Goal: Information Seeking & Learning: Learn about a topic

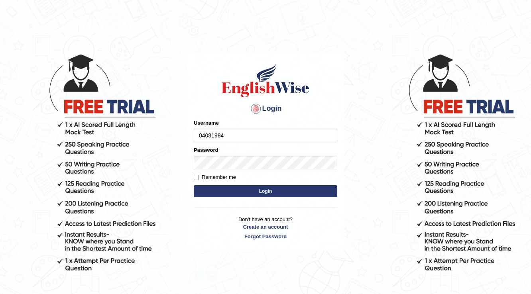
type input "04081984"
click at [210, 156] on div "Password" at bounding box center [265, 157] width 143 height 23
click at [241, 194] on button "Login" at bounding box center [265, 191] width 143 height 12
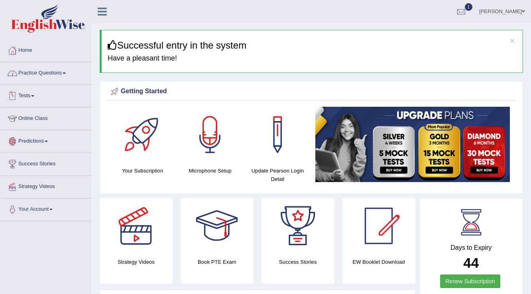
click at [69, 73] on link "Practice Questions" at bounding box center [45, 72] width 91 height 20
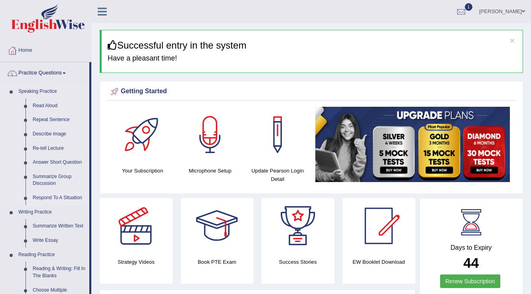
click at [67, 198] on link "Respond To A Situation" at bounding box center [59, 198] width 60 height 14
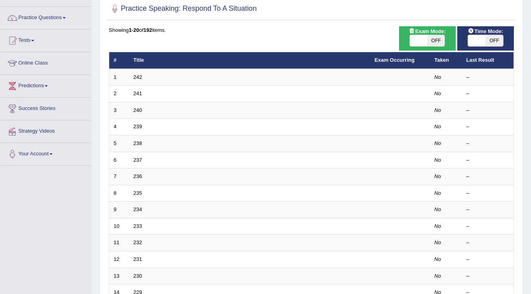
scroll to position [96, 0]
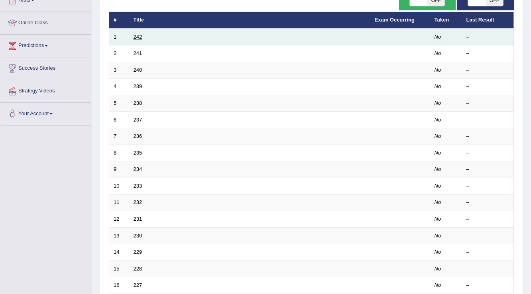
click at [139, 36] on link "242" at bounding box center [137, 37] width 9 height 6
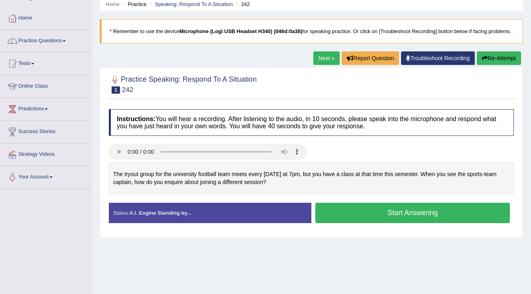
scroll to position [32, 0]
